Goal: Find contact information: Find contact information

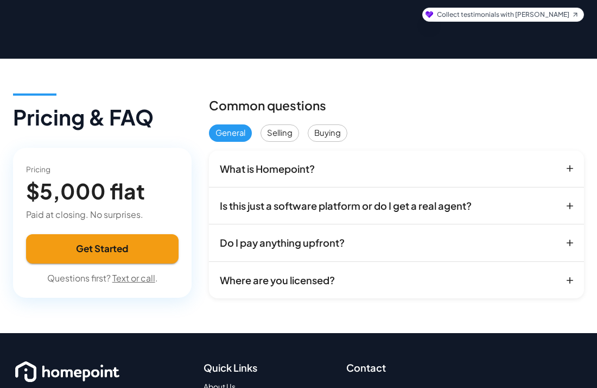
scroll to position [1486, 0]
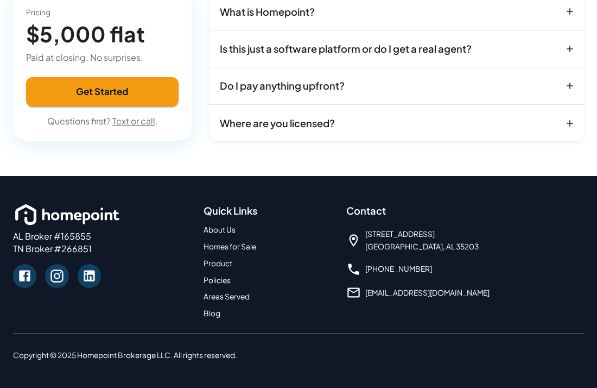
drag, startPoint x: 133, startPoint y: 119, endPoint x: 124, endPoint y: 130, distance: 13.9
click at [133, 119] on link "Text or call" at bounding box center [133, 120] width 43 height 11
click at [136, 119] on link "Text or call" at bounding box center [133, 120] width 43 height 11
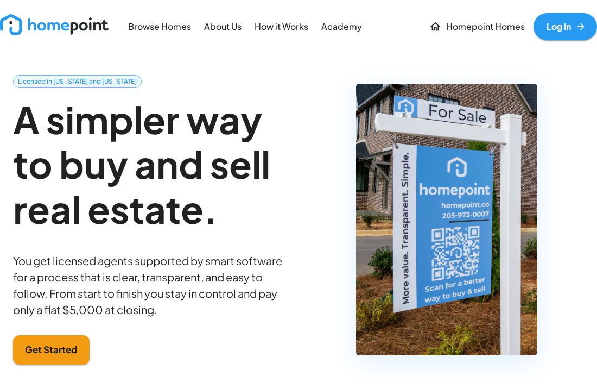
drag, startPoint x: 20, startPoint y: 86, endPoint x: 43, endPoint y: 75, distance: 25.5
click at [23, 90] on div "Licensed in Alabama and Tennessee A simpler way to buy and sell real estate. Yo…" at bounding box center [150, 228] width 275 height 307
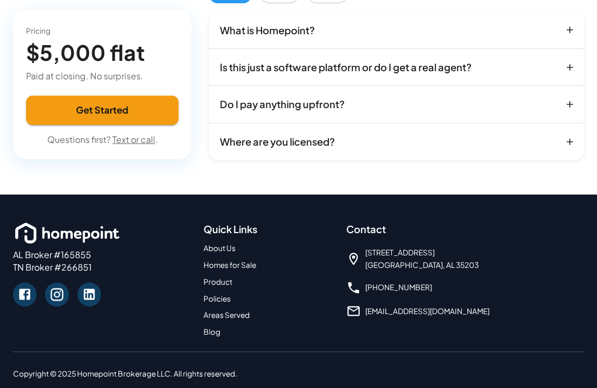
scroll to position [1486, 0]
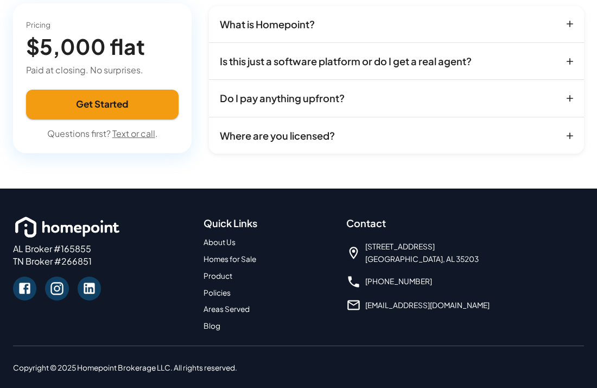
scroll to position [1460, 0]
